Goal: Task Accomplishment & Management: Manage account settings

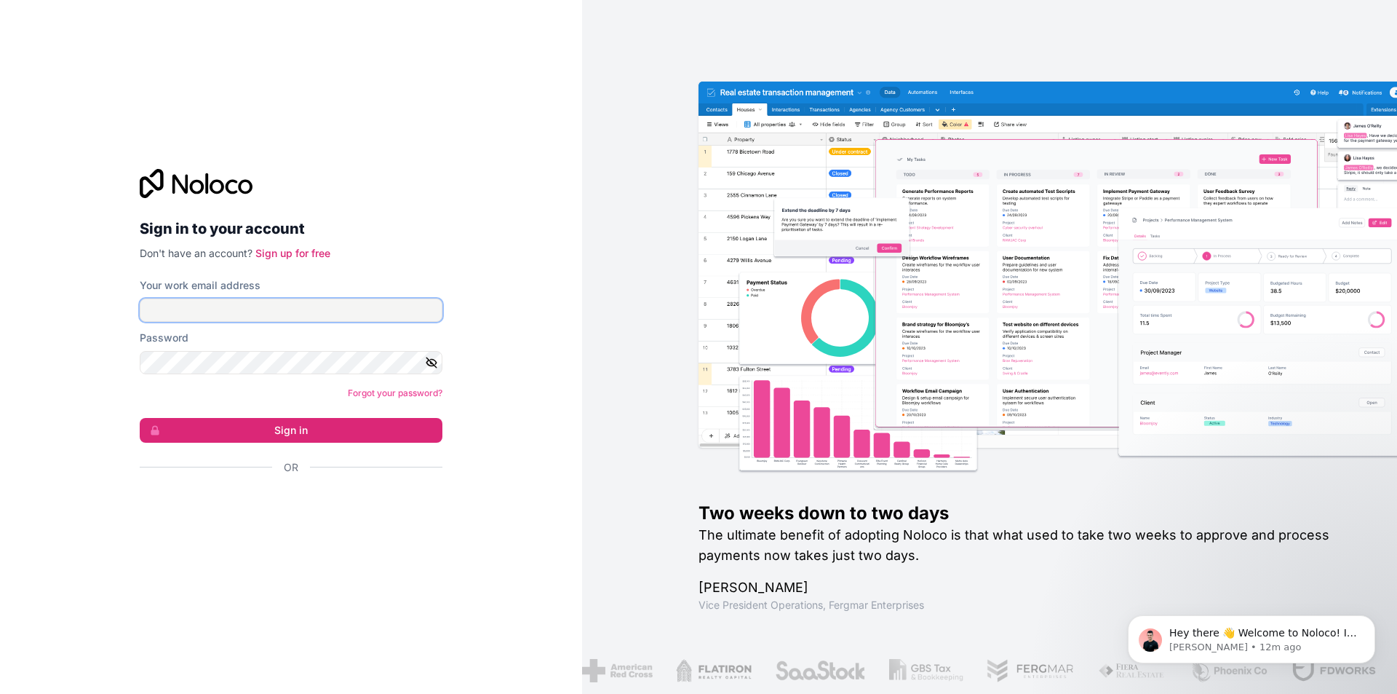
click at [281, 314] on input "Your work email address" at bounding box center [291, 309] width 303 height 23
type input "v"
paste input "smartsitesonline@gmail.com"
type input "smartsitesonline@gmail.com"
click at [430, 364] on icon "button" at bounding box center [431, 362] width 13 height 13
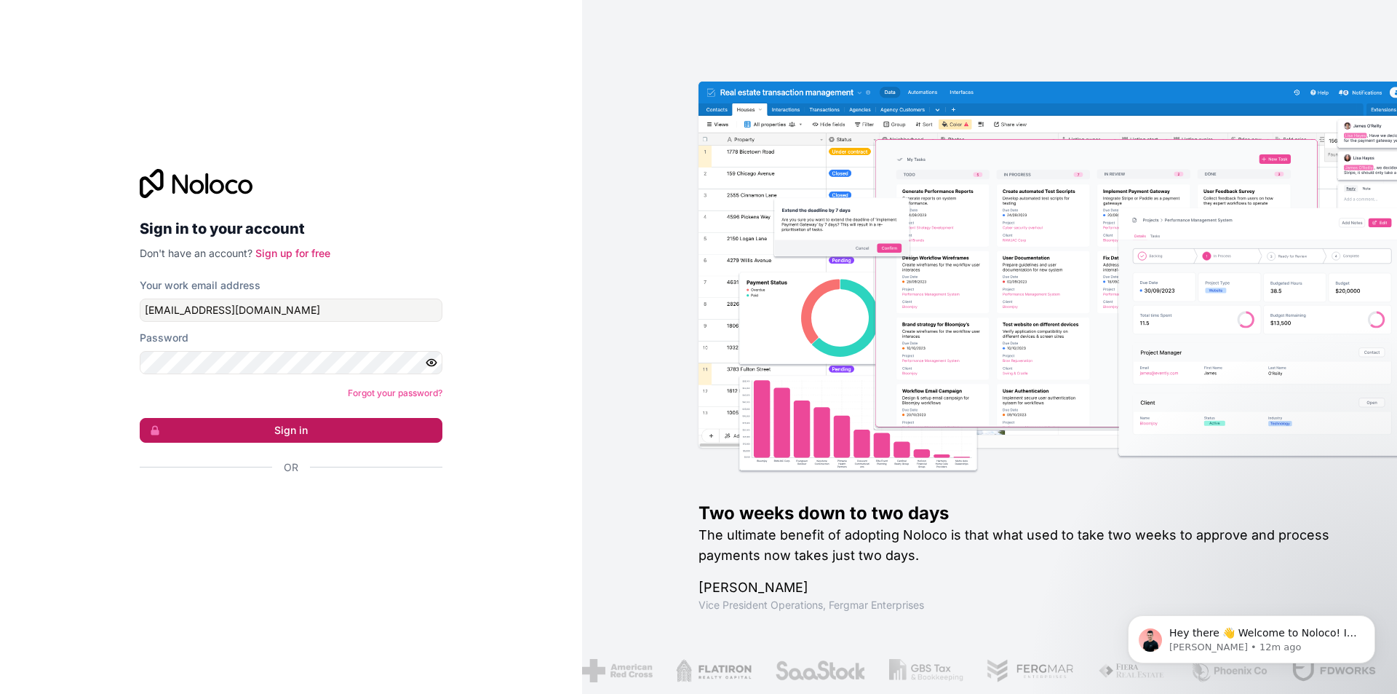
click at [315, 432] on button "Sign in" at bounding box center [291, 430] width 303 height 25
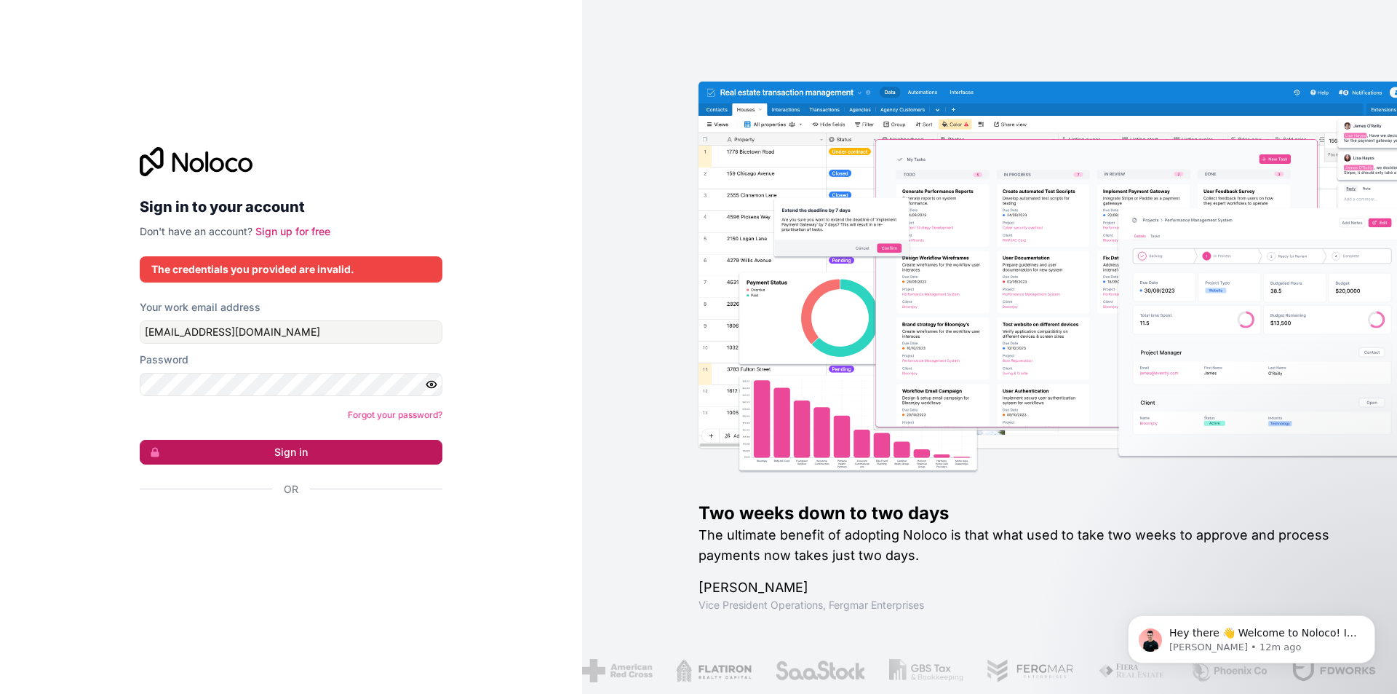
click at [308, 458] on button "Sign in" at bounding box center [291, 452] width 303 height 25
click at [371, 384] on div "Password" at bounding box center [291, 374] width 303 height 44
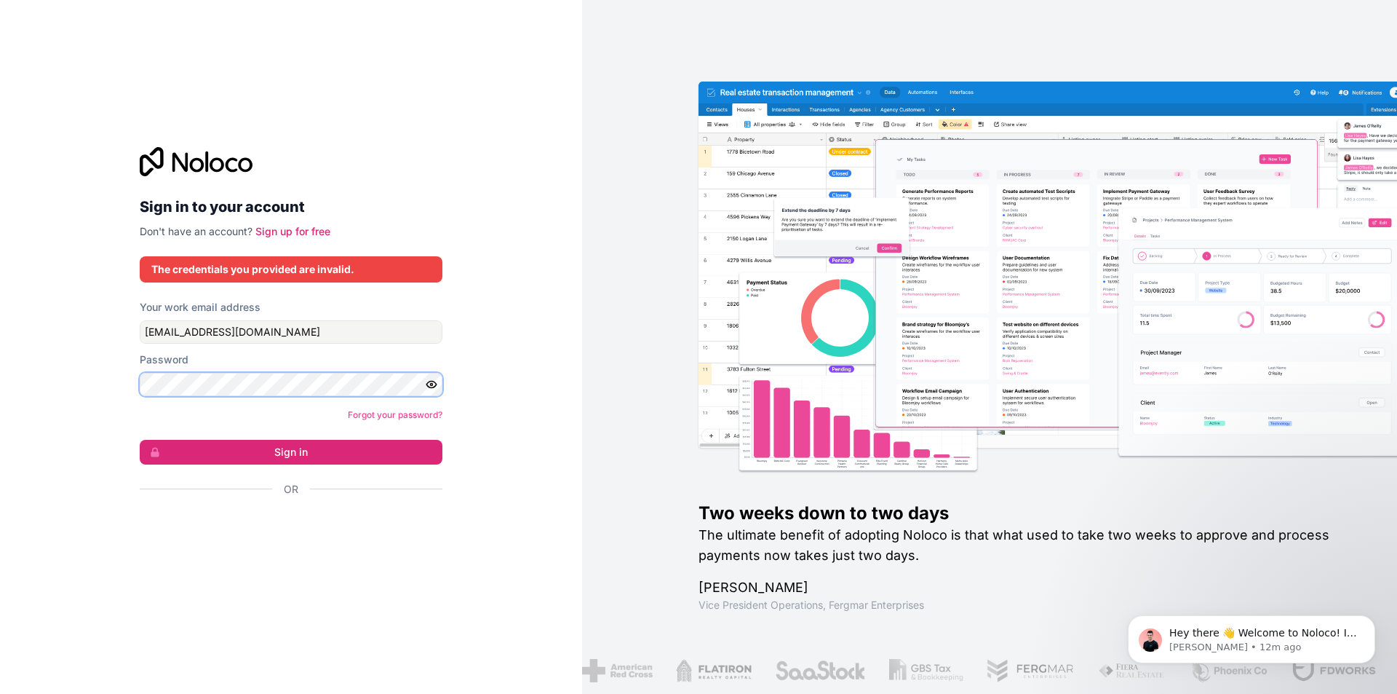
drag, startPoint x: 371, startPoint y: 371, endPoint x: 0, endPoint y: 392, distance: 371.8
click at [0, 392] on div "Sign in to your account Don't have an account? Sign up for free The credentials…" at bounding box center [291, 347] width 582 height 694
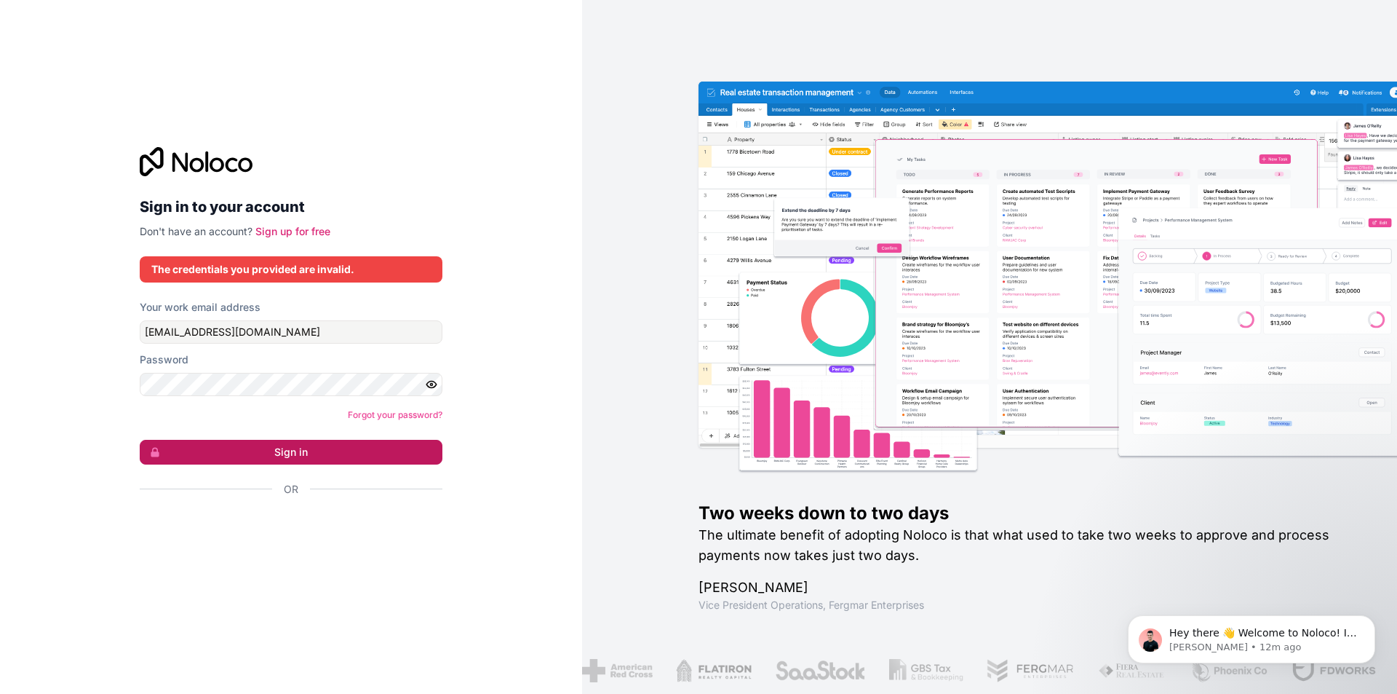
click at [300, 449] on button "Sign in" at bounding box center [291, 452] width 303 height 25
click at [312, 459] on button "Sign in" at bounding box center [291, 452] width 303 height 25
click at [273, 460] on button "Sign in" at bounding box center [291, 452] width 303 height 25
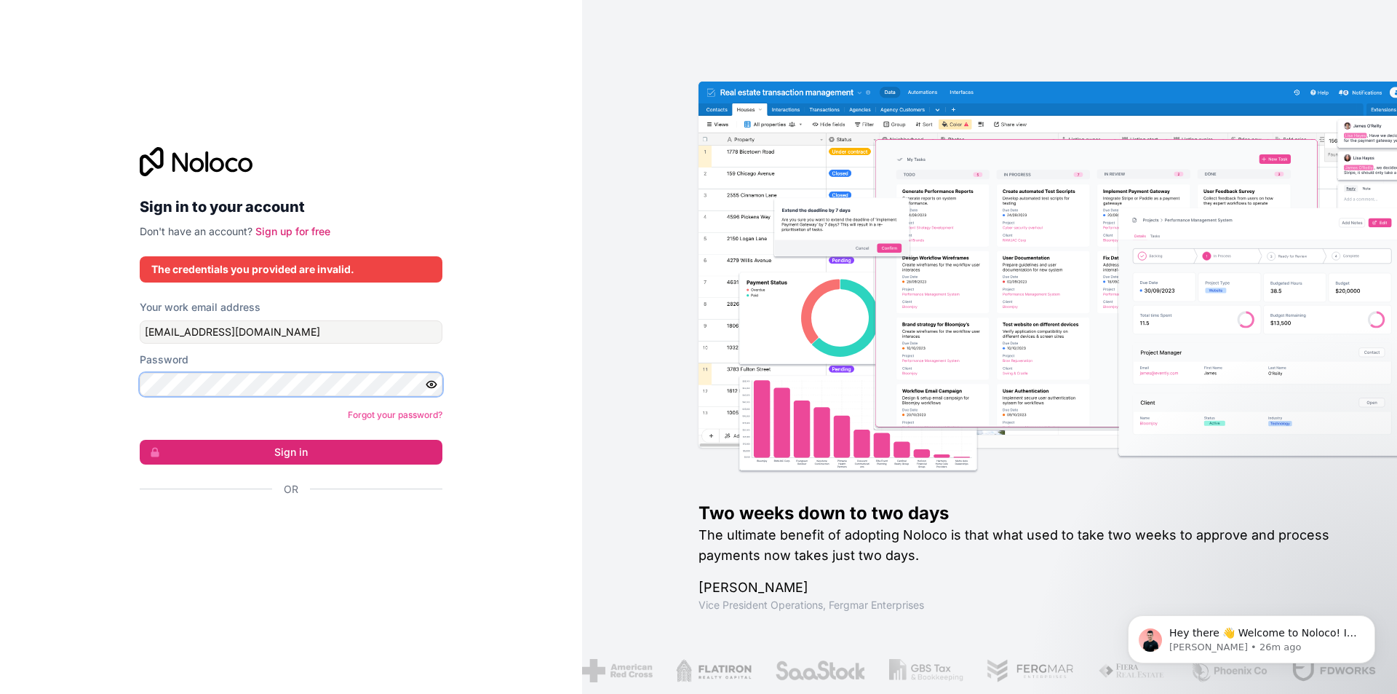
click at [0, 371] on div "Sign in to your account Don't have an account? Sign up for free The credentials…" at bounding box center [291, 347] width 582 height 694
drag, startPoint x: 394, startPoint y: 327, endPoint x: 0, endPoint y: 310, distance: 394.9
click at [0, 313] on div "Sign in to your account Don't have an account? Sign up for free The credentials…" at bounding box center [291, 347] width 582 height 694
click at [529, 169] on div "Sign in to your account Don't have an account? Sign up for free The credentials…" at bounding box center [291, 347] width 582 height 694
click at [289, 338] on input "smartsitesonline@gmail.com" at bounding box center [291, 331] width 303 height 23
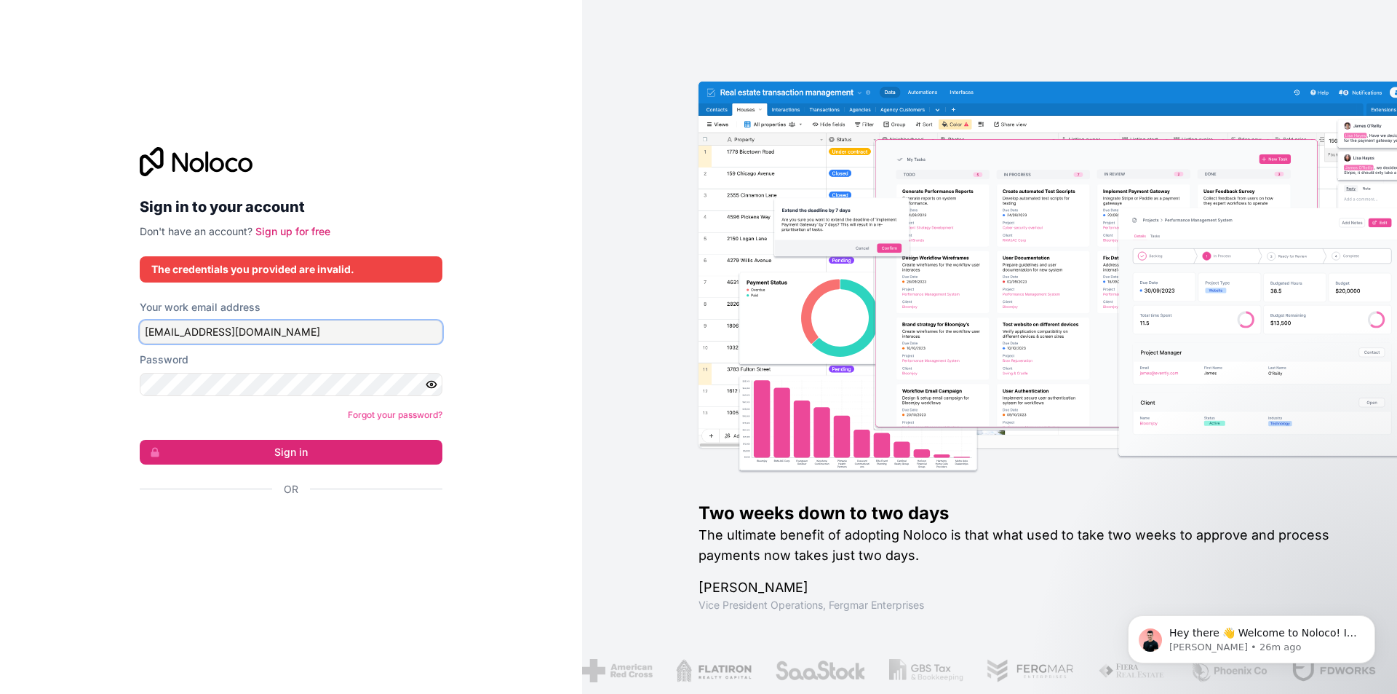
drag, startPoint x: 314, startPoint y: 329, endPoint x: 0, endPoint y: 285, distance: 316.8
click at [28, 307] on div "Sign in to your account Don't have an account? Sign up for free The credentials…" at bounding box center [291, 347] width 582 height 694
click at [409, 336] on input "smartsitesonline@gmail.com" at bounding box center [291, 331] width 303 height 23
click at [437, 386] on icon "button" at bounding box center [431, 384] width 13 height 13
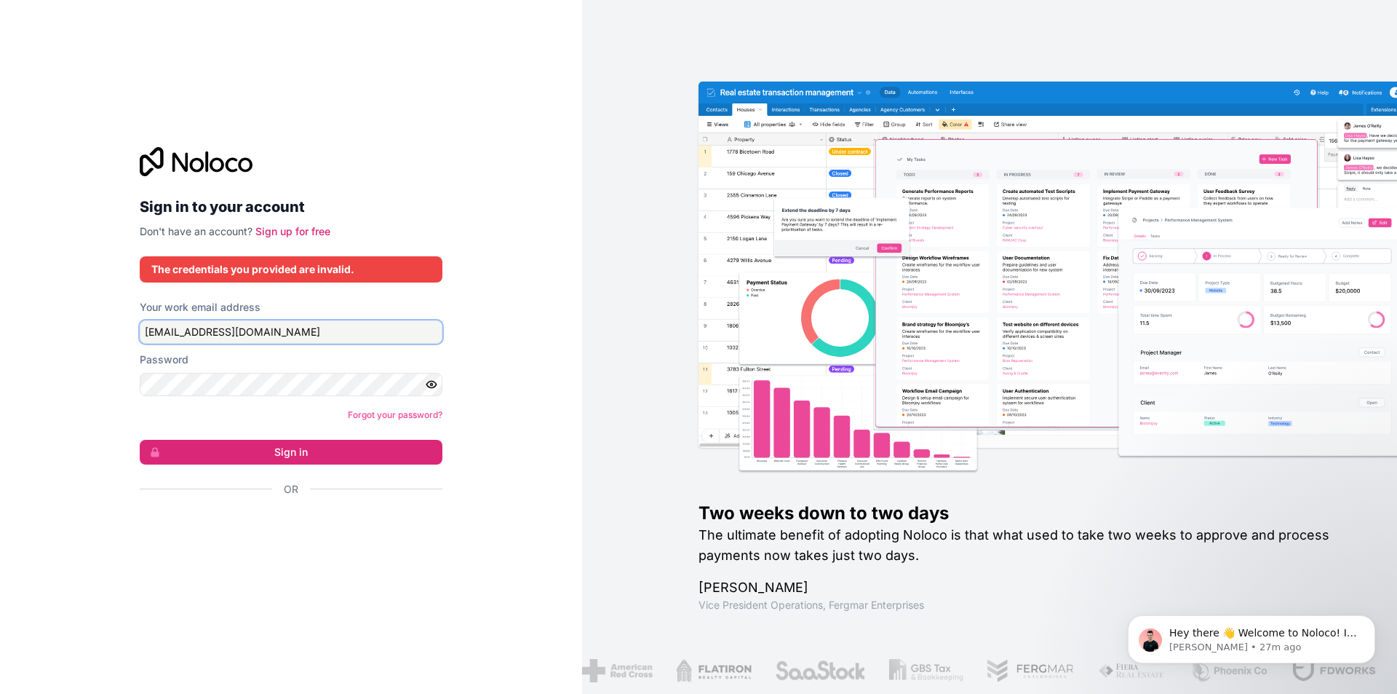
click at [374, 336] on input "smartsitesonline@gmail.com" at bounding box center [291, 331] width 303 height 23
click at [298, 448] on button "Sign in" at bounding box center [291, 452] width 303 height 25
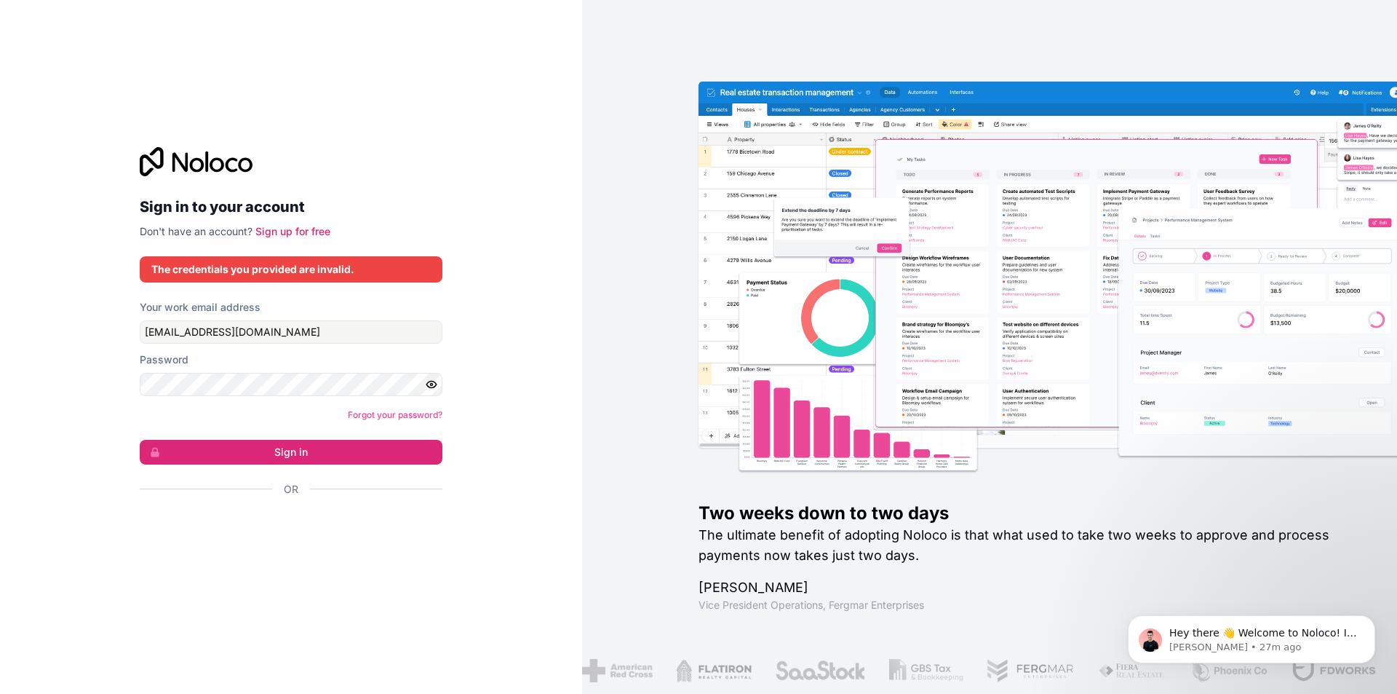
click at [393, 346] on form "Your work email address smartsitesonline@gmail.com Password Forgot your passwor…" at bounding box center [291, 423] width 303 height 247
click at [370, 326] on input "smartsitesonline@gmail.com" at bounding box center [291, 331] width 303 height 23
click at [287, 447] on button "Sign in" at bounding box center [291, 452] width 303 height 25
click at [140, 440] on button "Sign in" at bounding box center [291, 452] width 303 height 25
click at [290, 329] on input "smartsitesonline@gmail.com" at bounding box center [291, 331] width 303 height 23
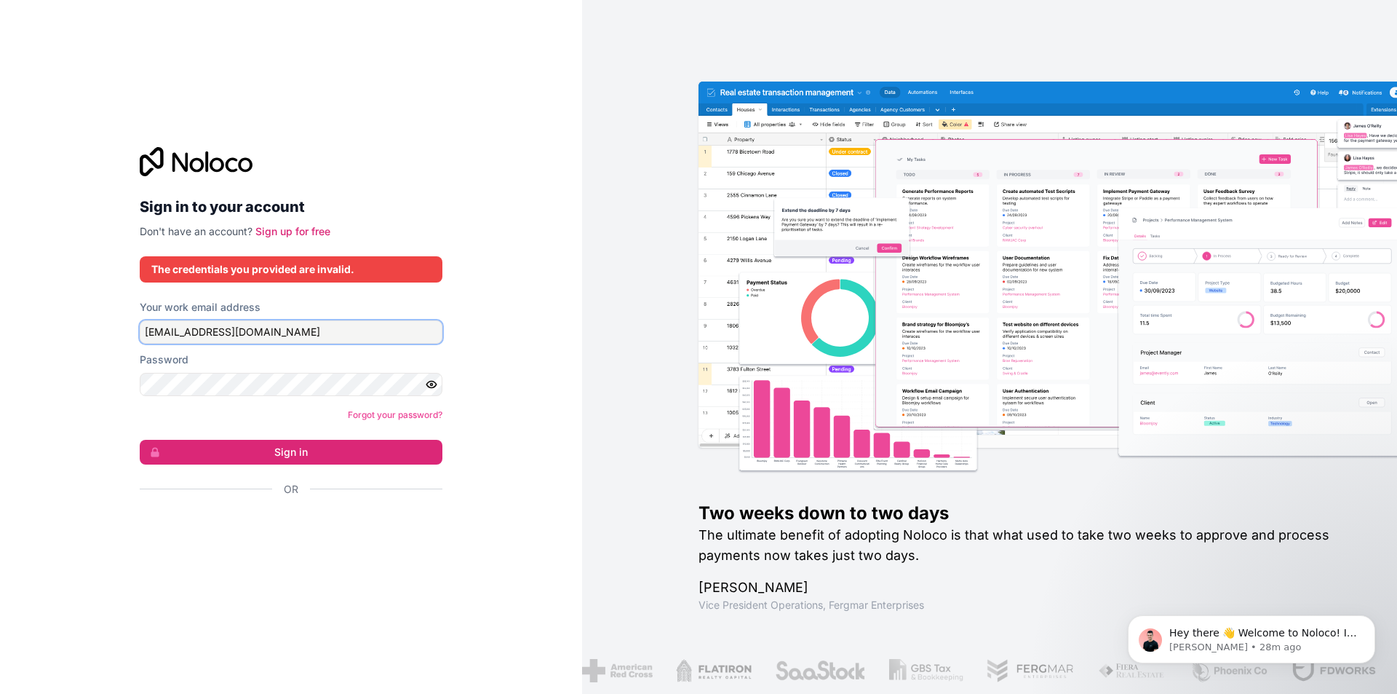
paste input "upport@bluemantalabs"
type input "support@bluemantalabs.com"
click at [315, 458] on button "Sign in" at bounding box center [291, 452] width 303 height 25
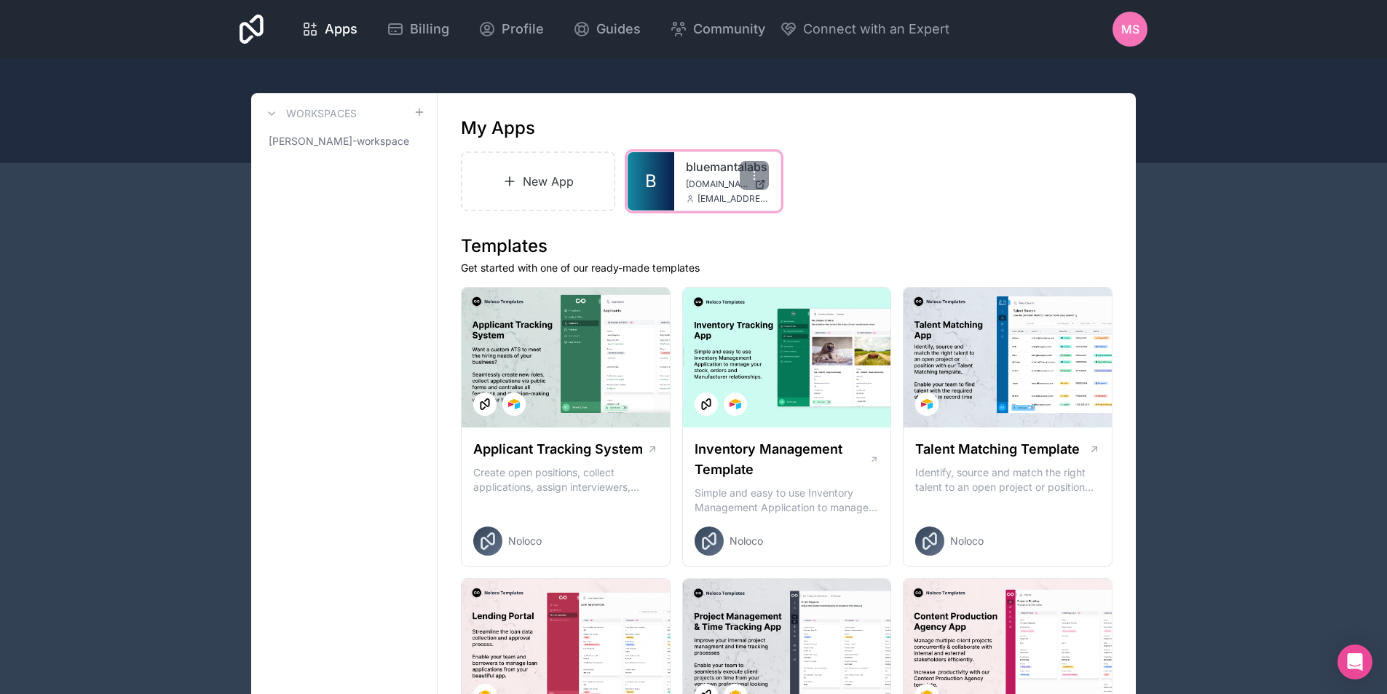
click at [701, 183] on span "bluemantalabs.noloco.co" at bounding box center [717, 184] width 63 height 12
